Goal: Complete application form

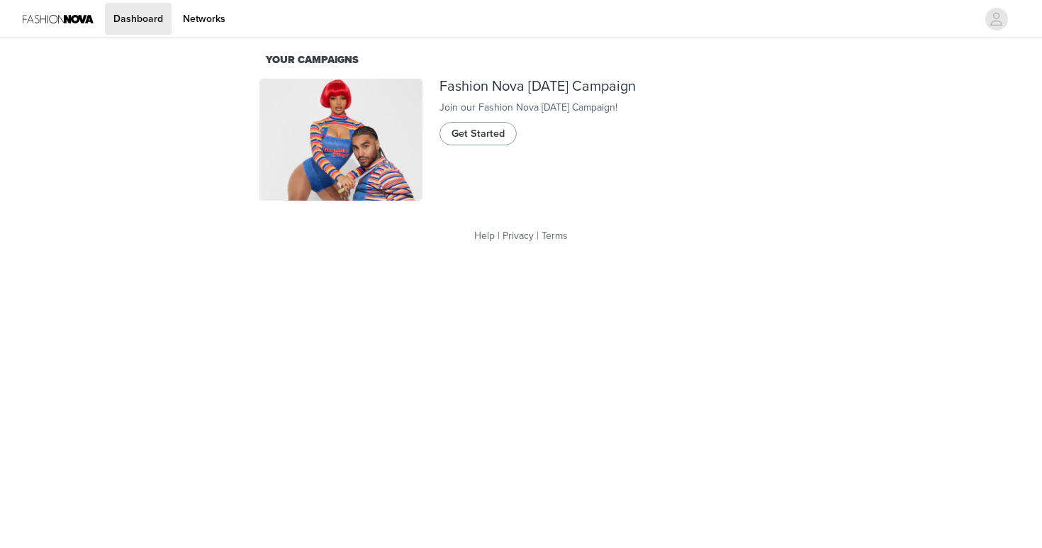
click at [484, 141] on span "Get Started" at bounding box center [477, 134] width 53 height 16
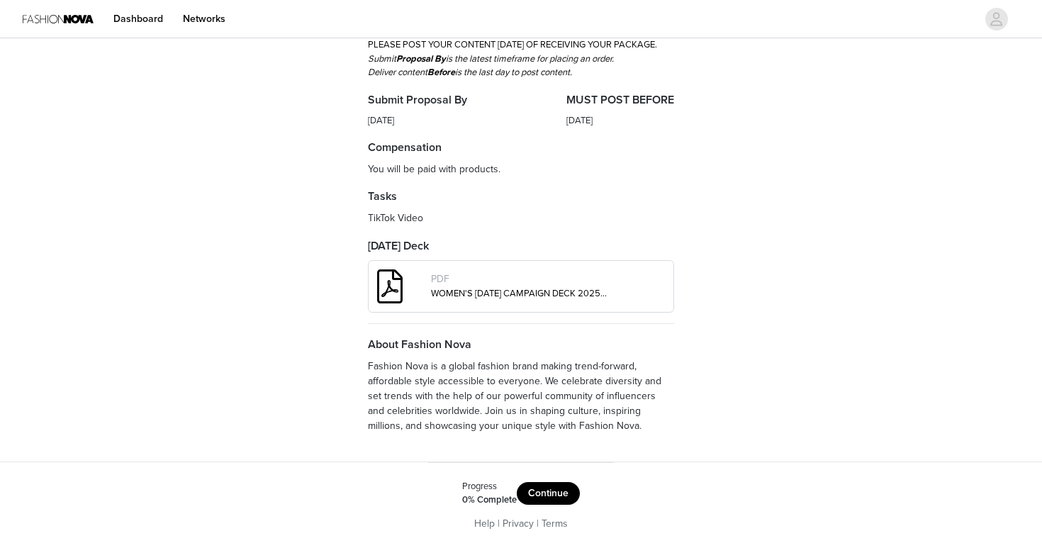
scroll to position [415, 0]
click at [532, 495] on button "Continue" at bounding box center [548, 493] width 63 height 23
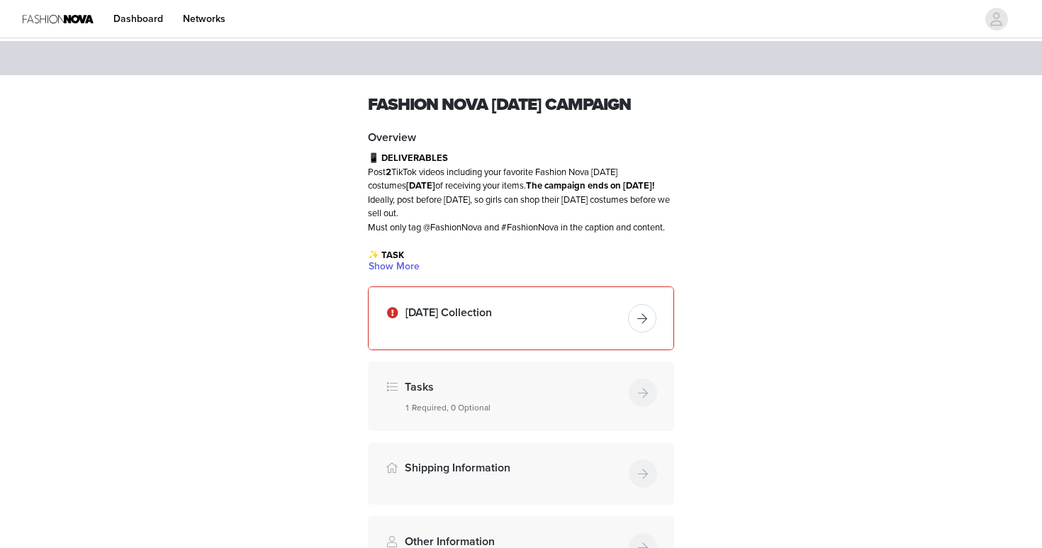
click at [641, 332] on button "button" at bounding box center [642, 318] width 28 height 28
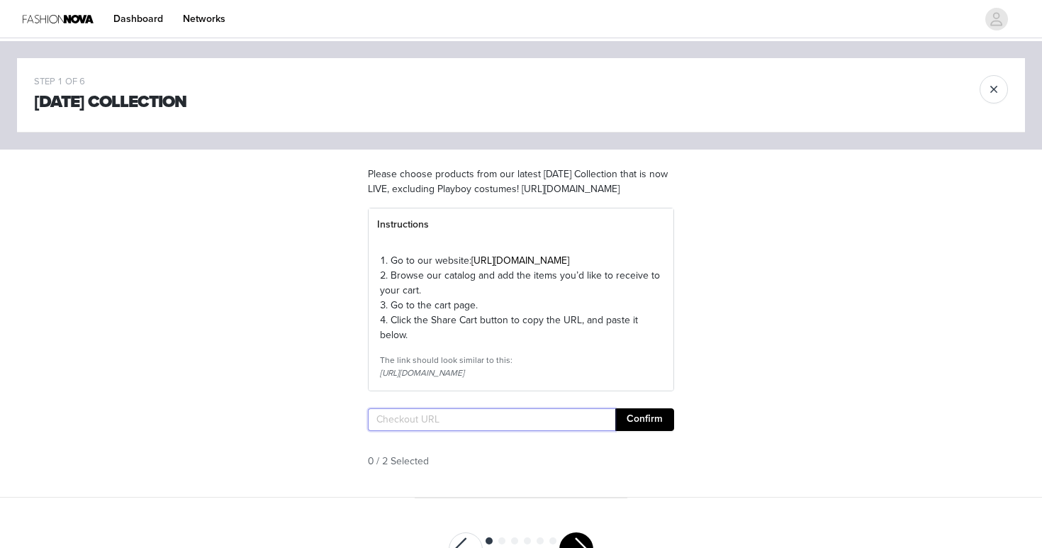
click at [447, 431] on input "text" at bounding box center [491, 419] width 247 height 23
paste input "[URL][DOMAIN_NAME]"
type input "[URL][DOMAIN_NAME]"
click at [618, 431] on button "Confirm" at bounding box center [644, 419] width 59 height 23
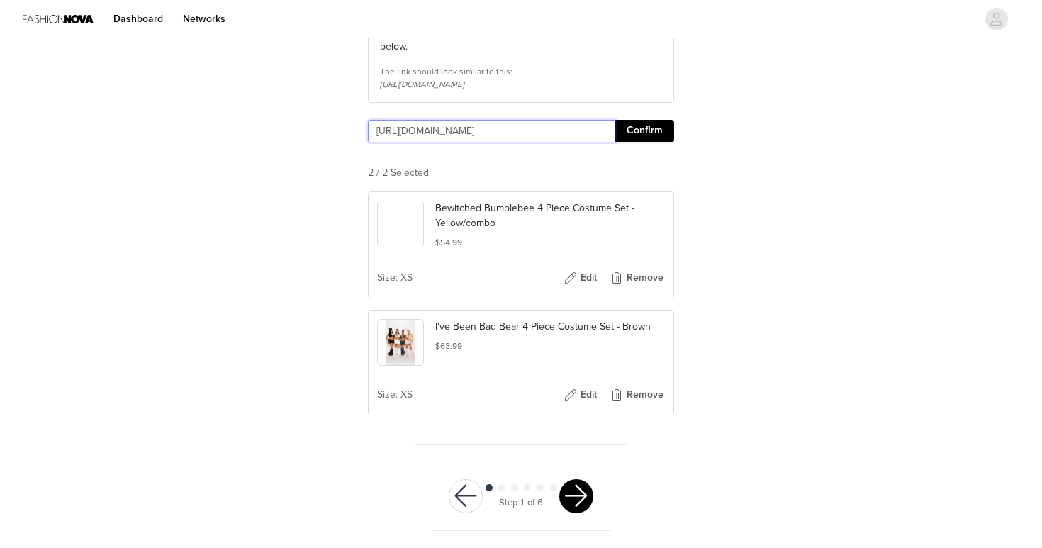
scroll to position [330, 0]
click at [578, 498] on button "button" at bounding box center [576, 496] width 34 height 34
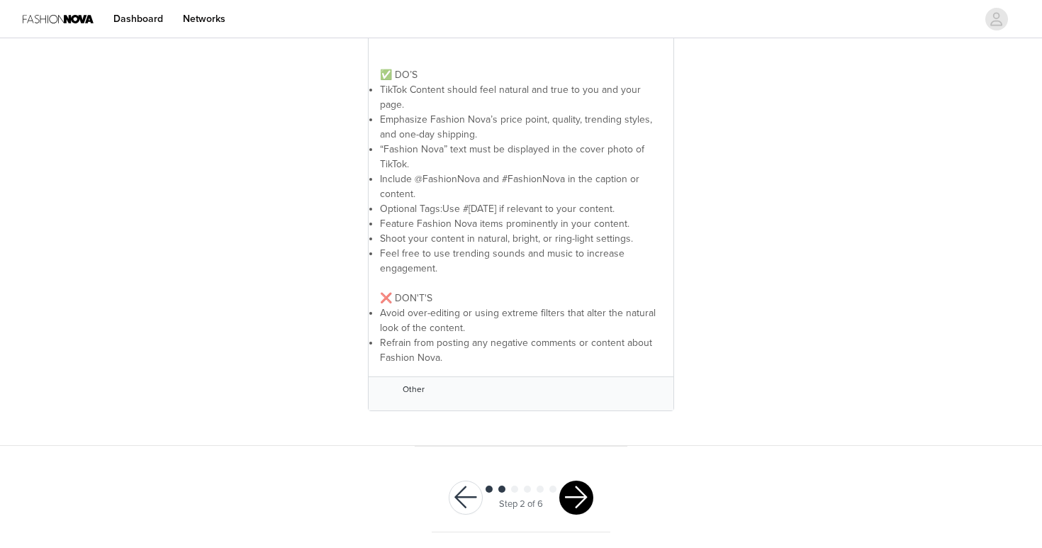
scroll to position [359, 0]
click at [574, 498] on button "button" at bounding box center [576, 498] width 34 height 34
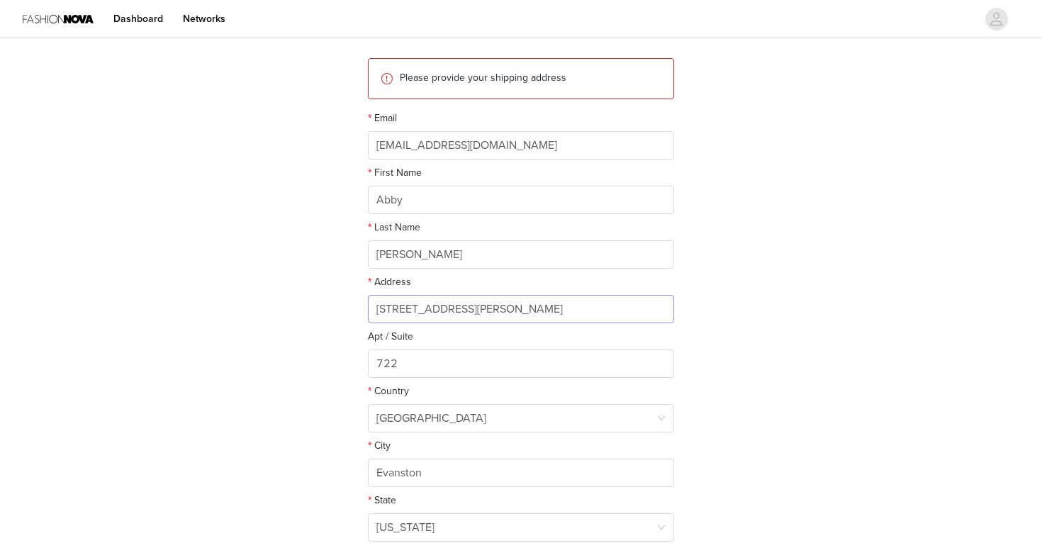
scroll to position [151, 0]
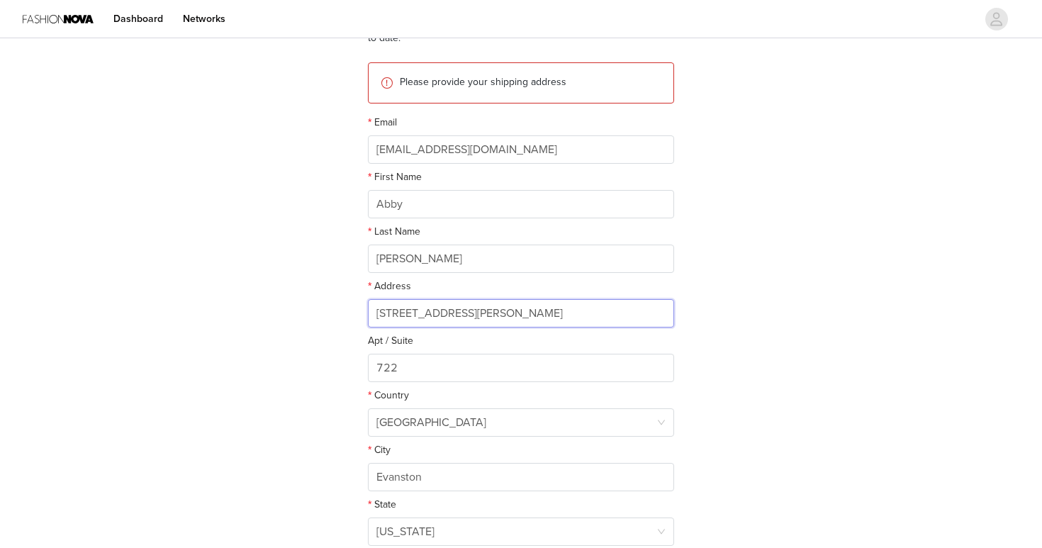
drag, startPoint x: 483, startPoint y: 312, endPoint x: 337, endPoint y: 311, distance: 146.0
type input "[STREET_ADDRESS]"
drag, startPoint x: 422, startPoint y: 359, endPoint x: 323, endPoint y: 356, distance: 98.5
click at [323, 356] on div "STEP 3 OF 6 Shipping Information This is where we will send your products. Plea…" at bounding box center [521, 256] width 1042 height 733
type input "402D"
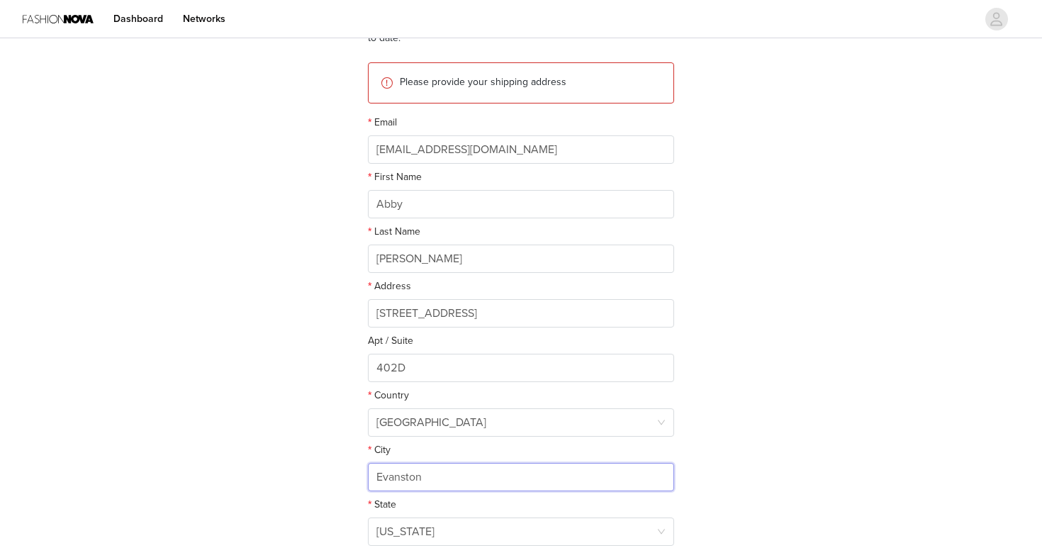
drag, startPoint x: 436, startPoint y: 478, endPoint x: 314, endPoint y: 477, distance: 121.9
type input "[GEOGRAPHIC_DATA]"
click at [399, 523] on div "[US_STATE]" at bounding box center [405, 531] width 58 height 27
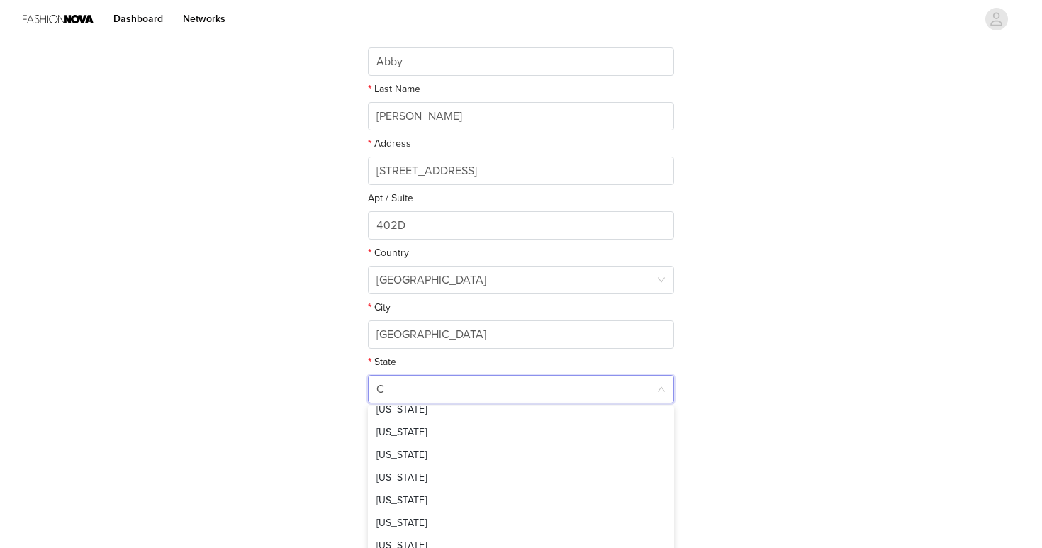
scroll to position [3, 0]
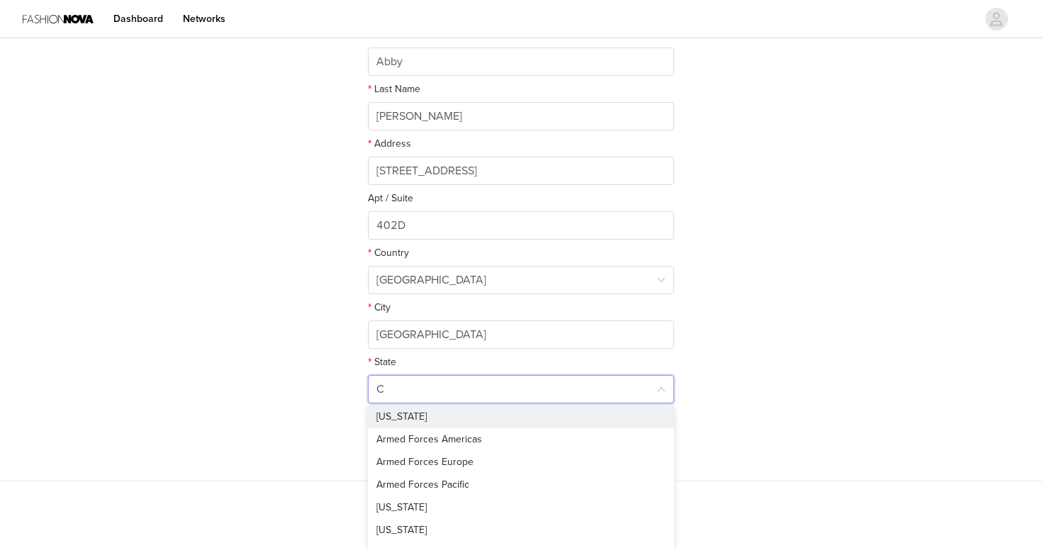
type input "CA"
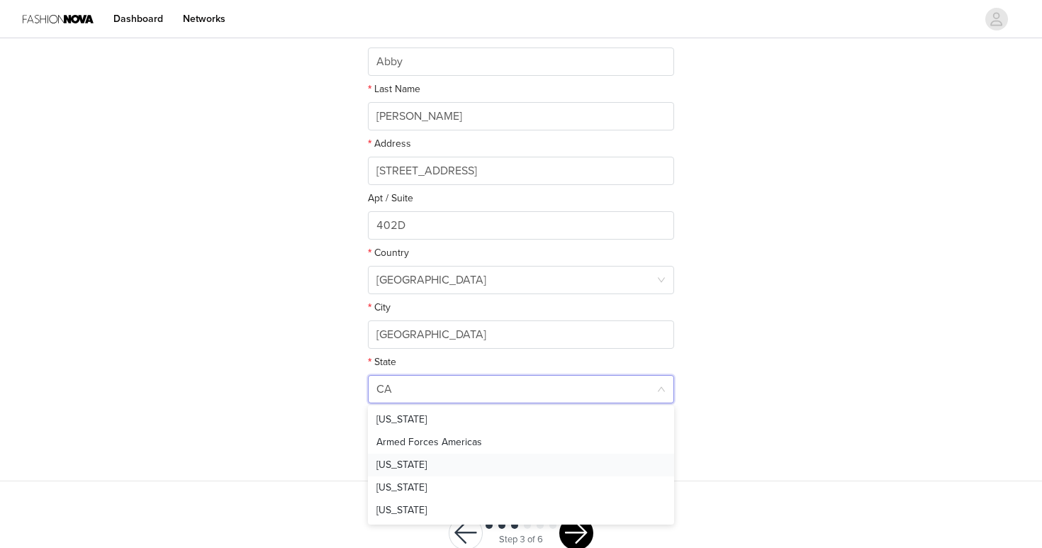
click at [424, 465] on li "[US_STATE]" at bounding box center [521, 465] width 306 height 23
drag, startPoint x: 438, startPoint y: 443, endPoint x: 334, endPoint y: 439, distance: 104.2
type input "92115"
click at [772, 268] on div "STEP 3 OF 6 Shipping Information This is where we will send your products. Plea…" at bounding box center [521, 114] width 1042 height 733
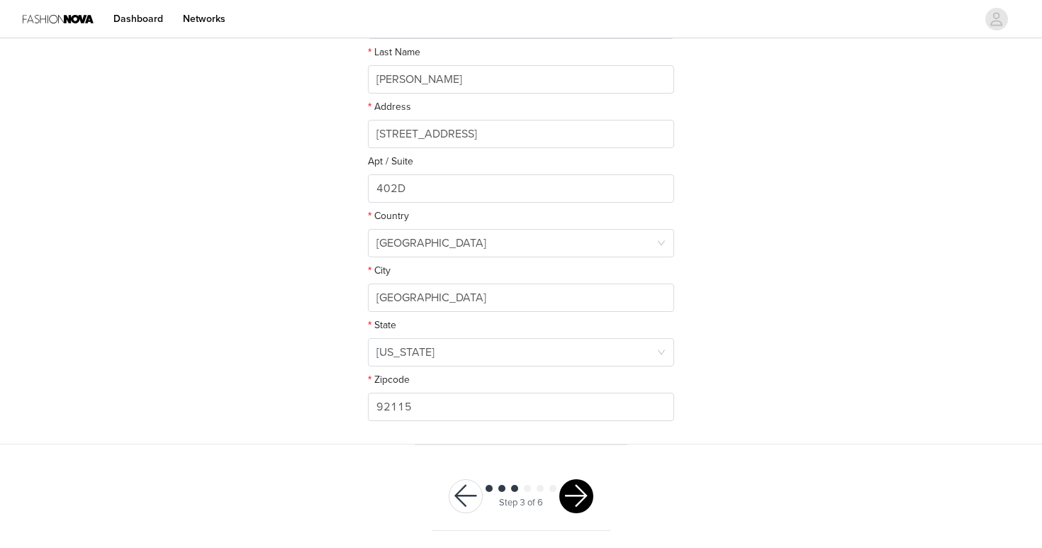
scroll to position [330, 0]
click at [573, 499] on button "button" at bounding box center [576, 497] width 34 height 34
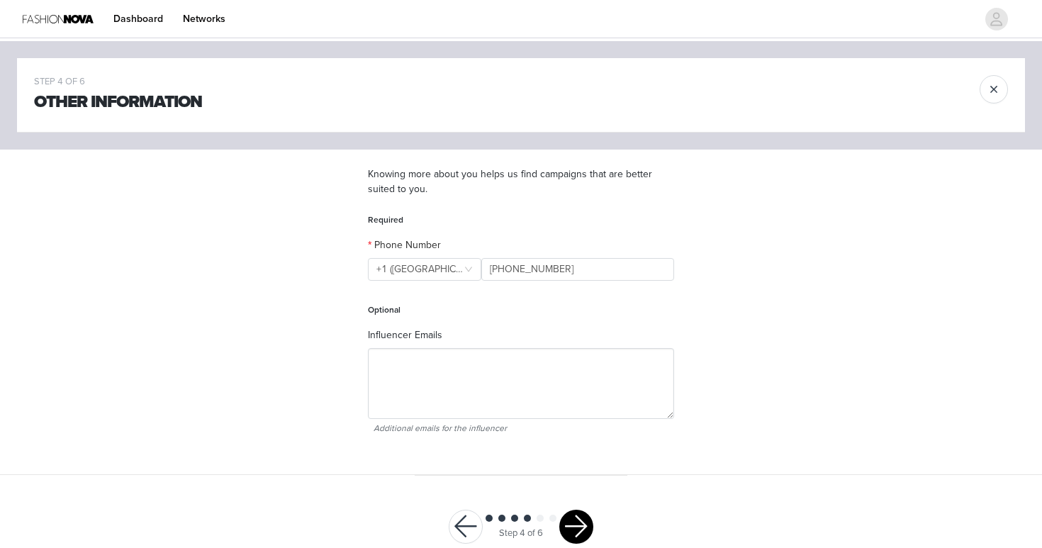
click at [574, 528] on button "button" at bounding box center [576, 526] width 34 height 34
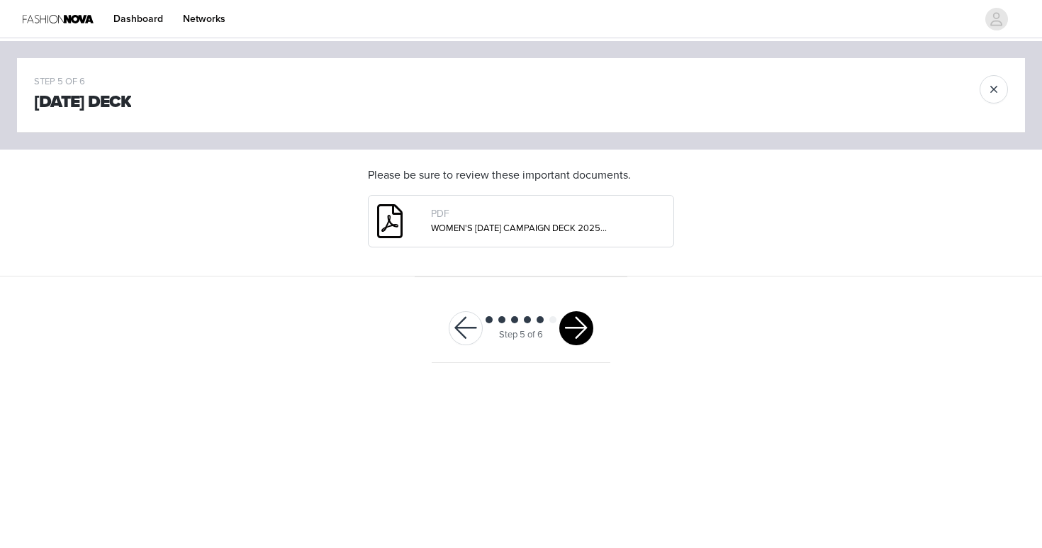
click at [582, 333] on button "button" at bounding box center [576, 328] width 34 height 34
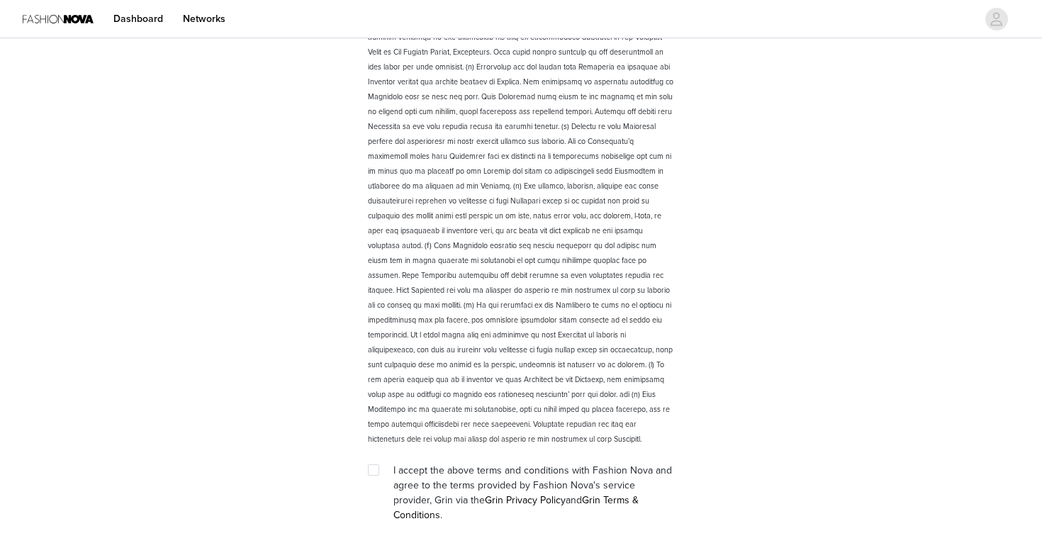
scroll to position [1977, 0]
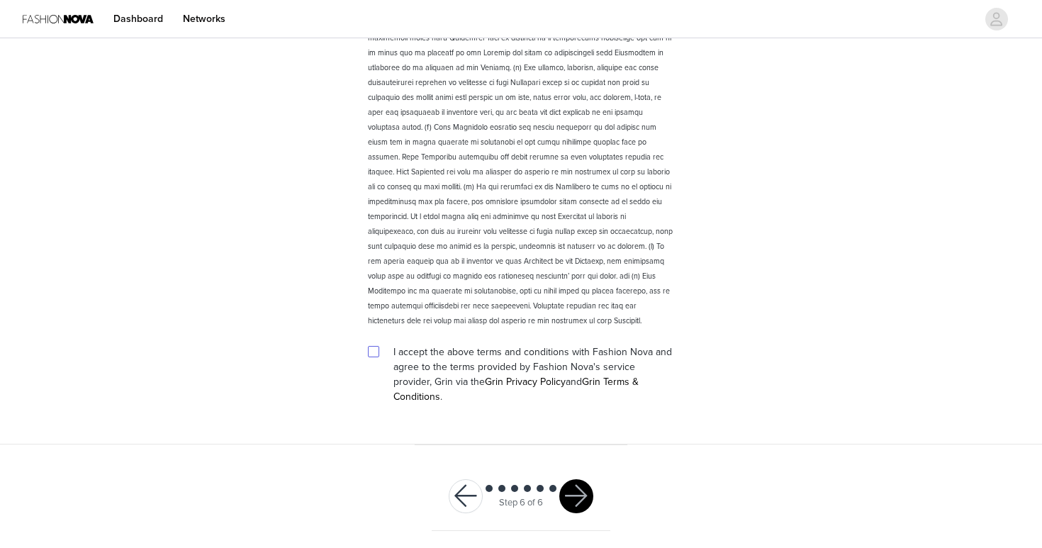
click at [374, 356] on input "checkbox" at bounding box center [373, 351] width 10 height 10
checkbox input "true"
click at [578, 500] on button "button" at bounding box center [576, 496] width 34 height 34
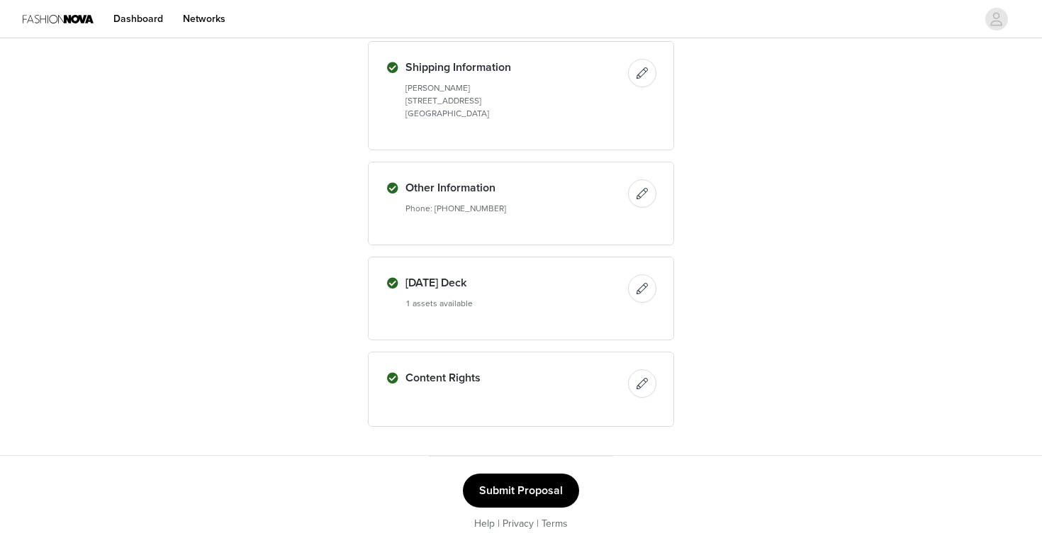
scroll to position [583, 0]
click at [539, 488] on button "Submit Proposal" at bounding box center [521, 490] width 116 height 34
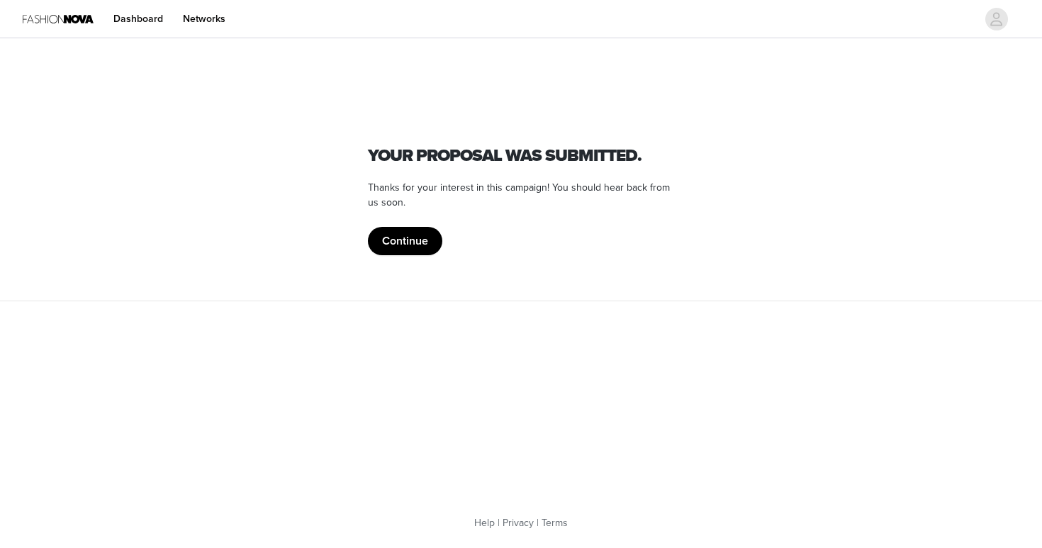
scroll to position [0, 0]
click at [412, 239] on button "Continue" at bounding box center [405, 241] width 74 height 28
